Goal: Navigation & Orientation: Find specific page/section

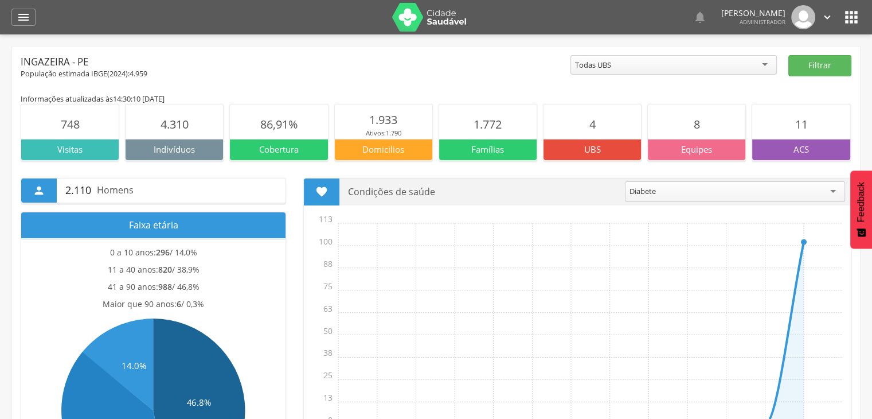
click at [420, 25] on img at bounding box center [429, 17] width 75 height 29
click at [860, 16] on header " Dashboard Supervisão Produtividade Mapa da cidade Mapa de cobertura Ranking A…" at bounding box center [436, 17] width 872 height 34
click at [858, 15] on icon "" at bounding box center [851, 17] width 18 height 18
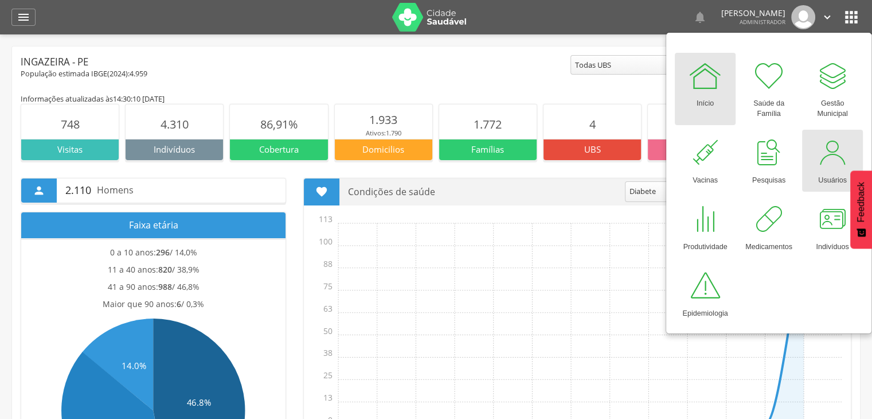
click at [828, 153] on div at bounding box center [832, 152] width 34 height 34
